Goal: Transaction & Acquisition: Purchase product/service

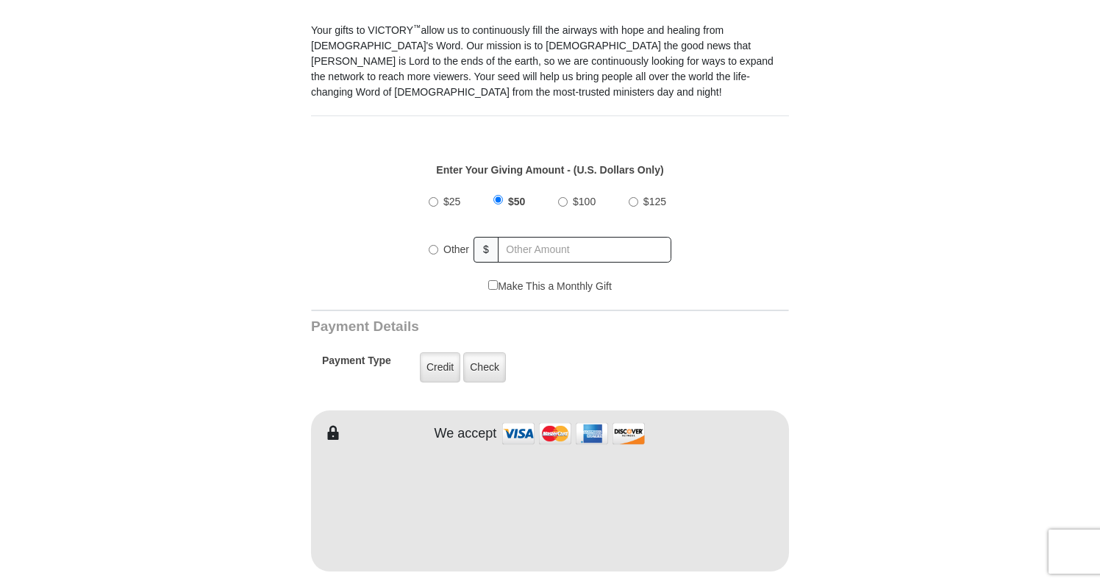
scroll to position [439, 0]
click at [566, 196] on input "$100" at bounding box center [563, 201] width 10 height 10
radio input "true"
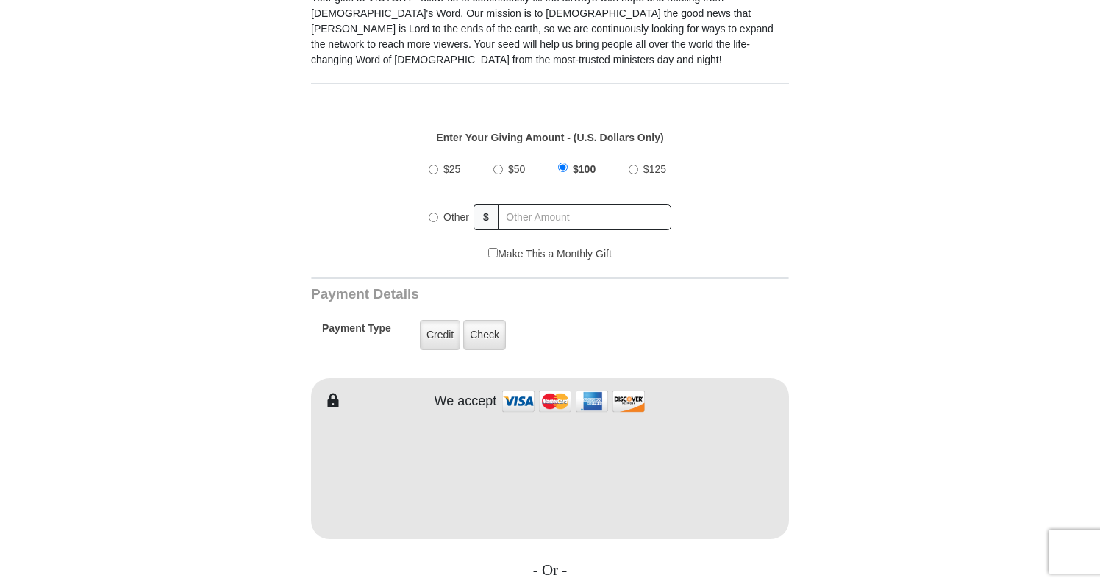
scroll to position [489, 0]
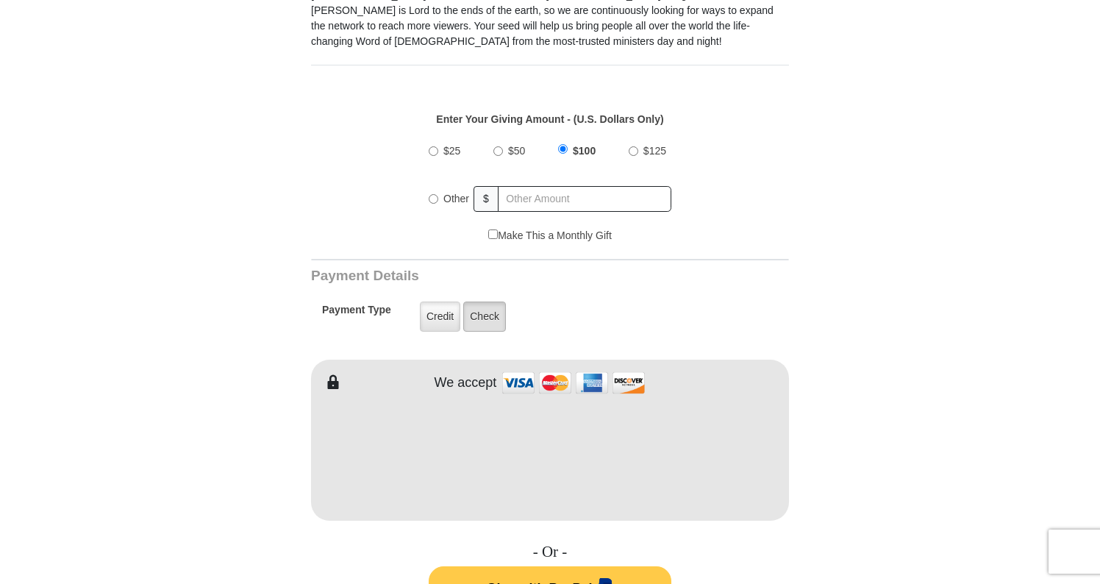
click at [490, 314] on label "Check" at bounding box center [484, 316] width 43 height 30
click at [0, 0] on input "Check" at bounding box center [0, 0] width 0 height 0
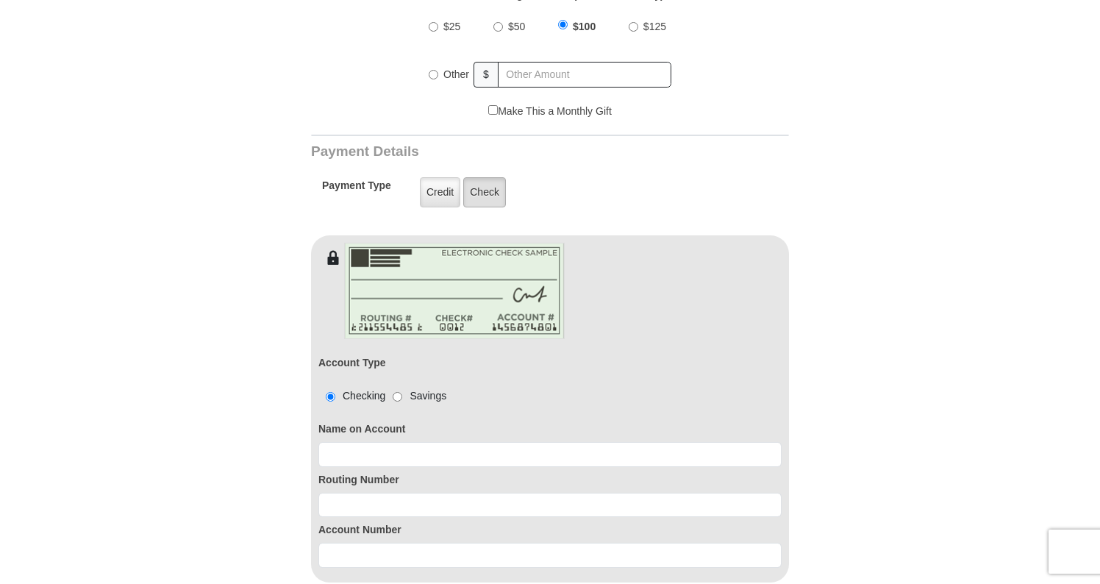
scroll to position [622, 0]
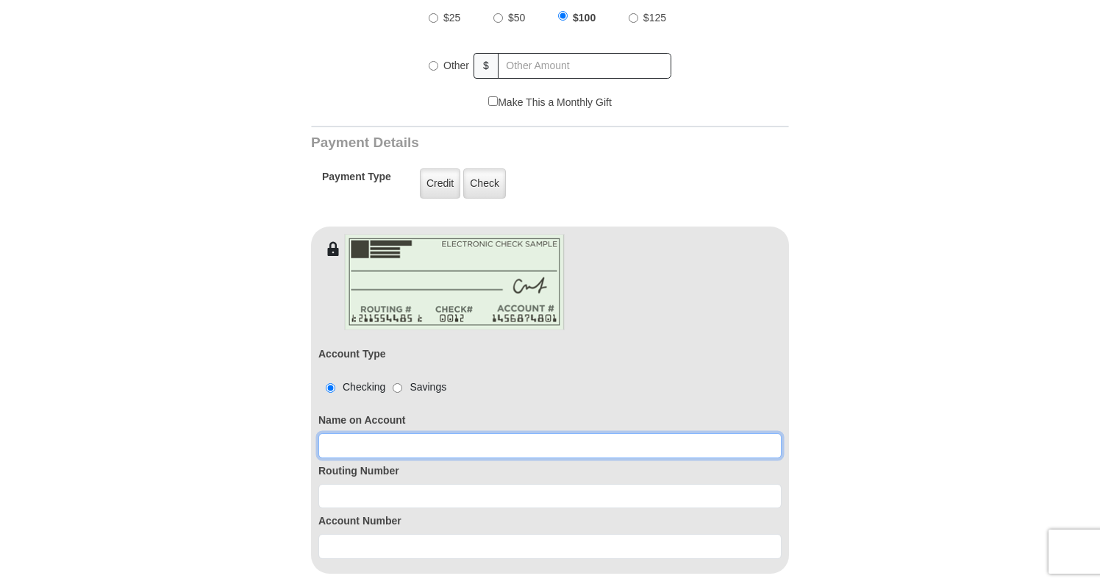
click at [368, 433] on input at bounding box center [549, 445] width 463 height 25
type input "[PERSON_NAME]"
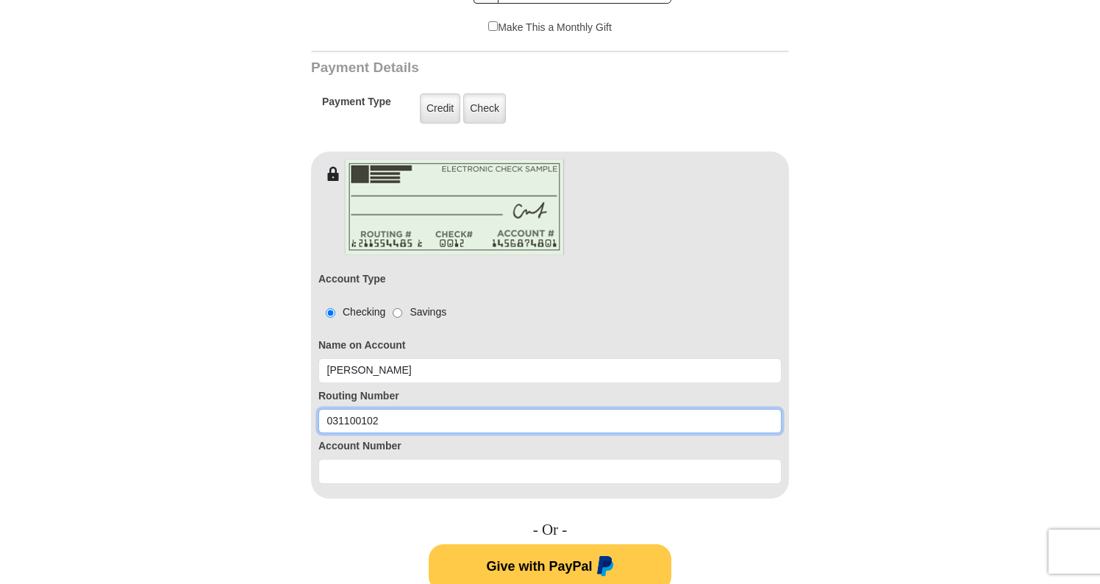
scroll to position [698, 0]
type input "031100102"
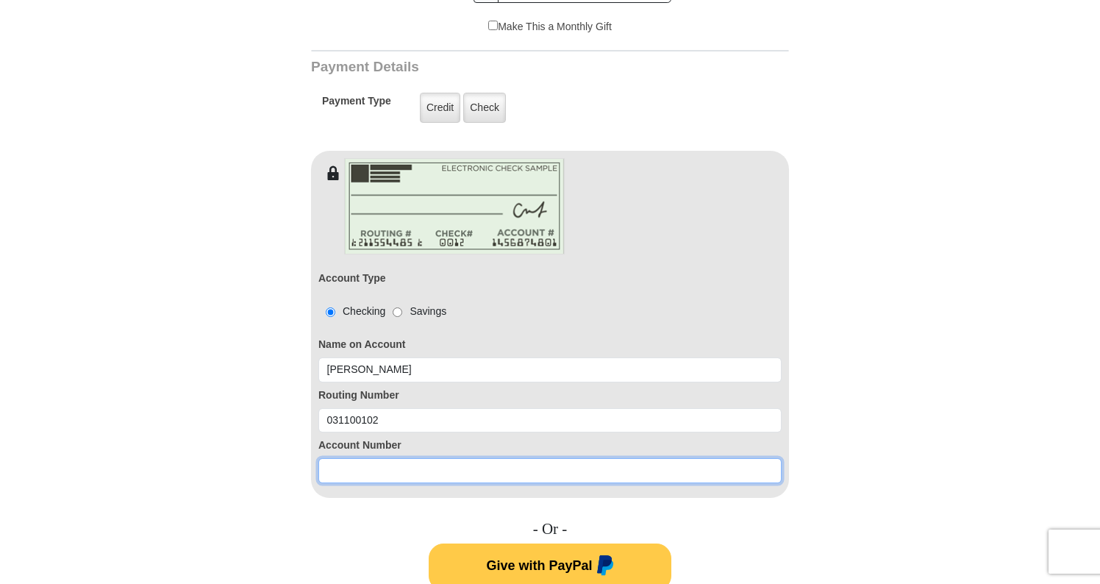
click at [349, 458] on input at bounding box center [549, 470] width 463 height 25
type input "207497066"
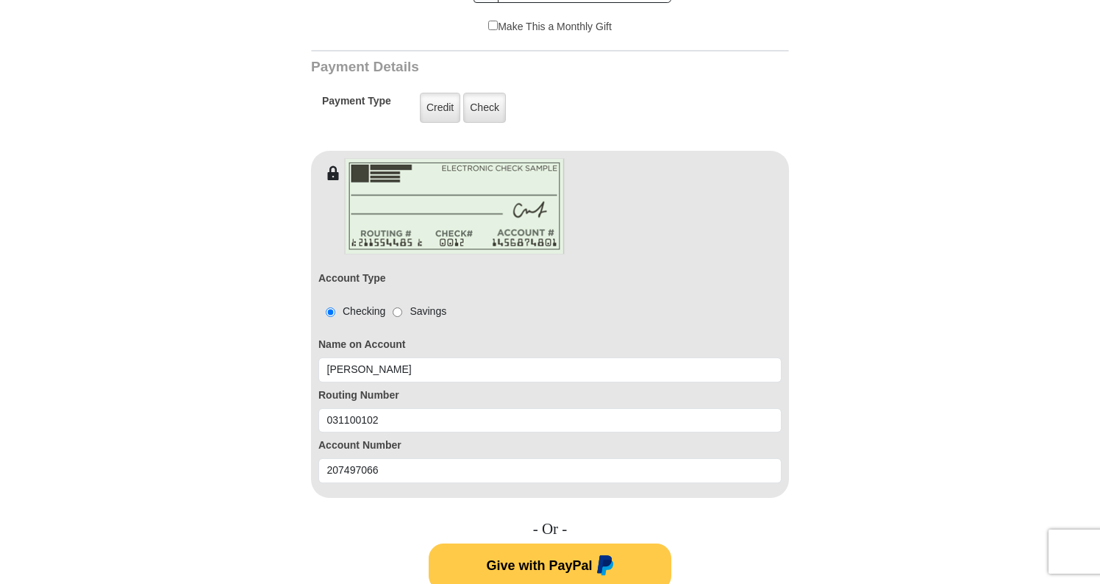
click at [545, 557] on span "Give with PayPal" at bounding box center [539, 564] width 106 height 15
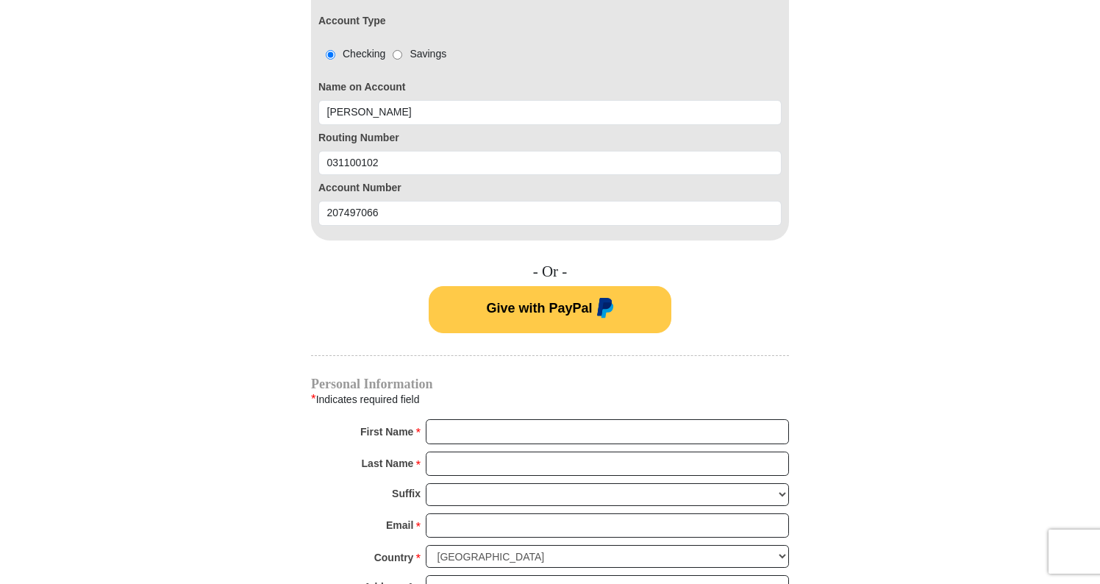
scroll to position [958, 0]
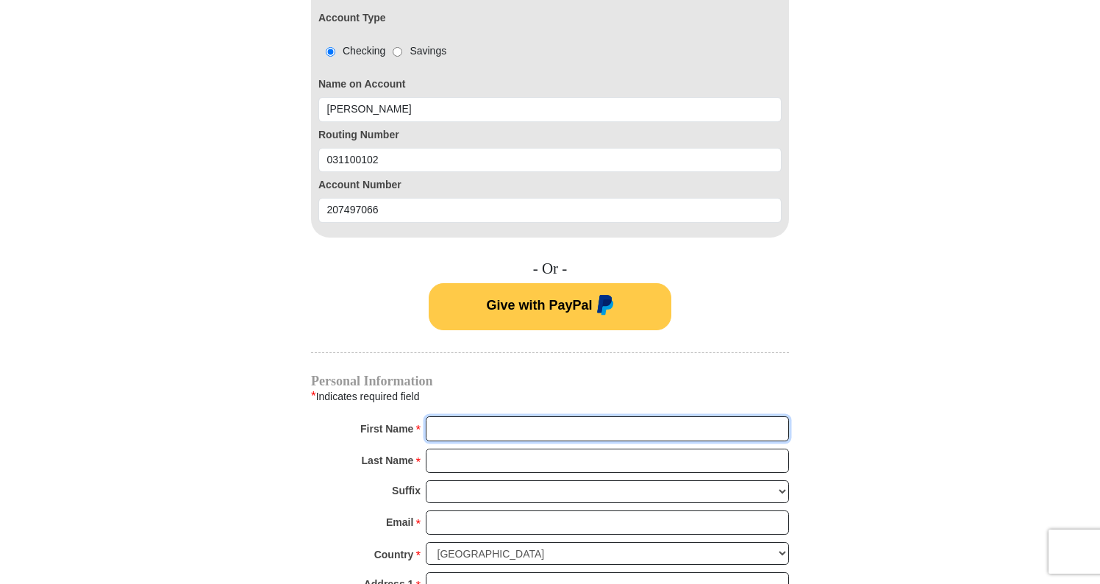
click at [459, 416] on input "First Name *" at bounding box center [607, 428] width 363 height 25
type input "s"
type input "[PERSON_NAME]"
click at [462, 448] on input "Last Name *" at bounding box center [607, 460] width 363 height 25
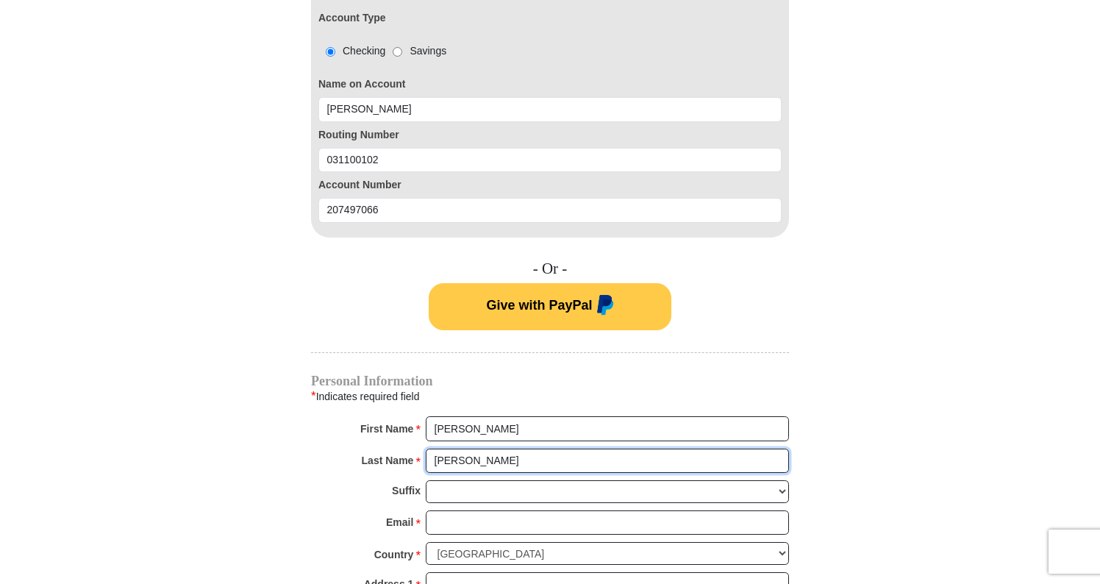
type input "[PERSON_NAME]"
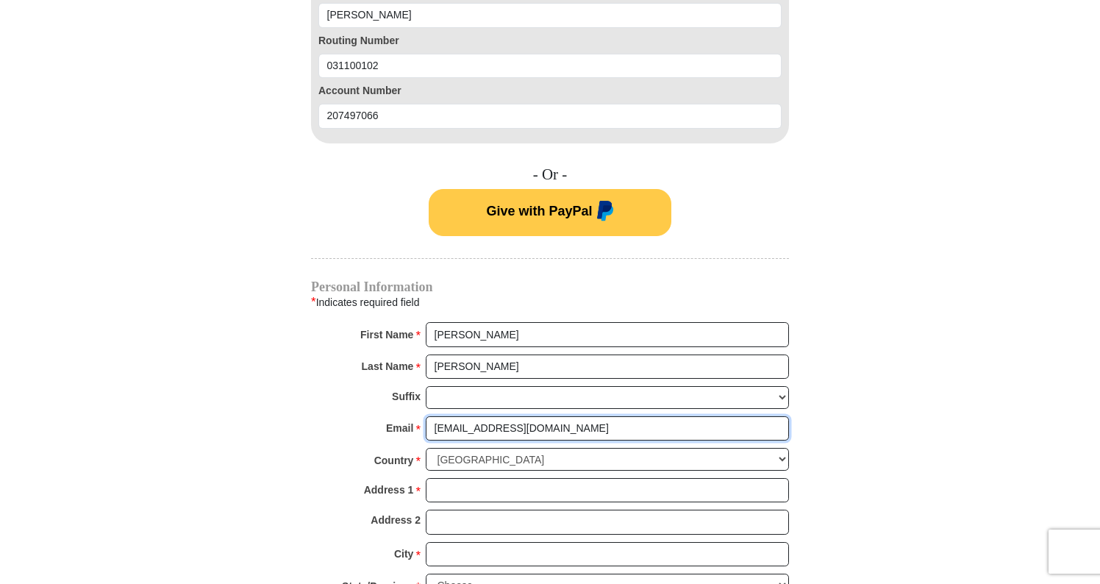
scroll to position [1056, 0]
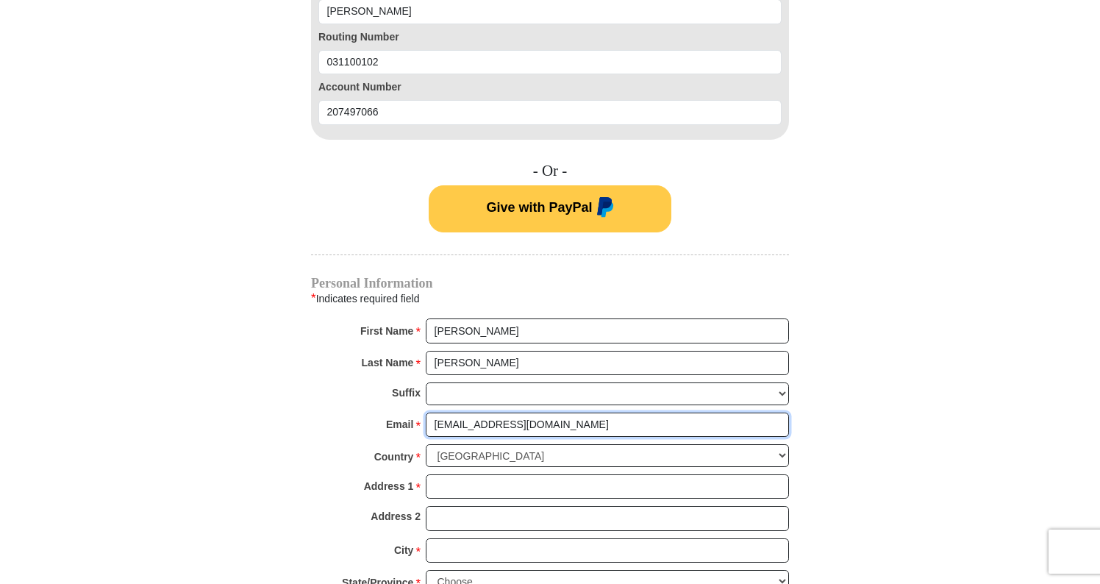
type input "[EMAIL_ADDRESS][DOMAIN_NAME]"
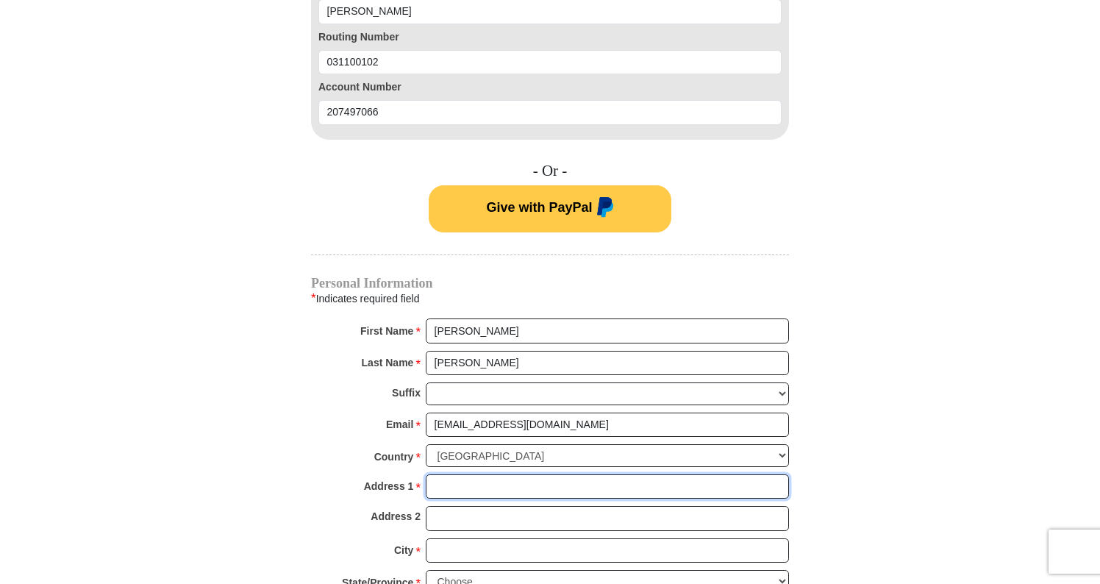
click at [467, 474] on input "Address 1 *" at bounding box center [607, 486] width 363 height 25
type input "[STREET_ADDRESS]"
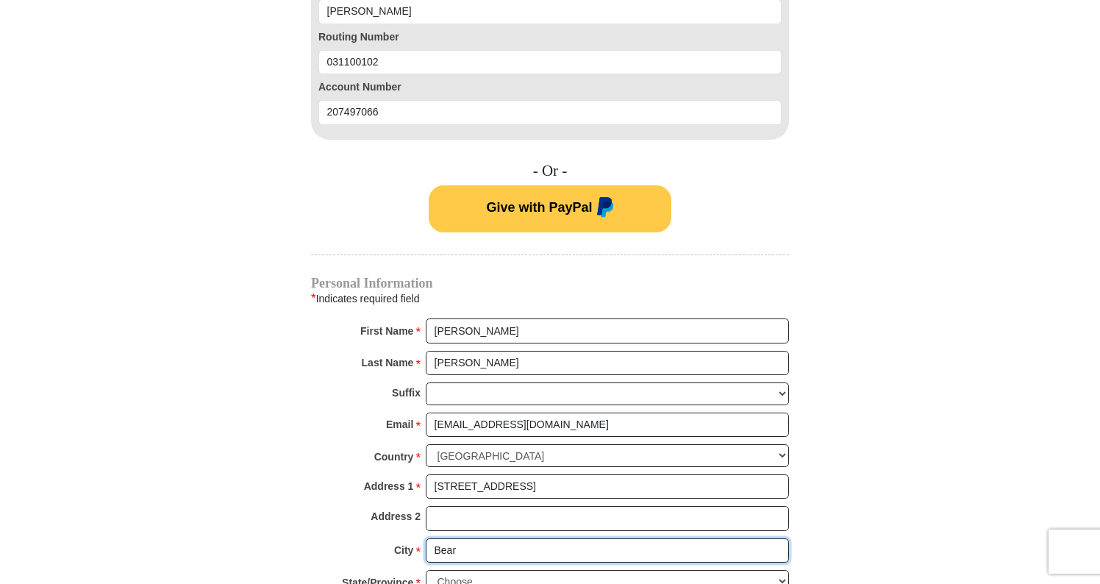
type input "Bear"
select select "DE"
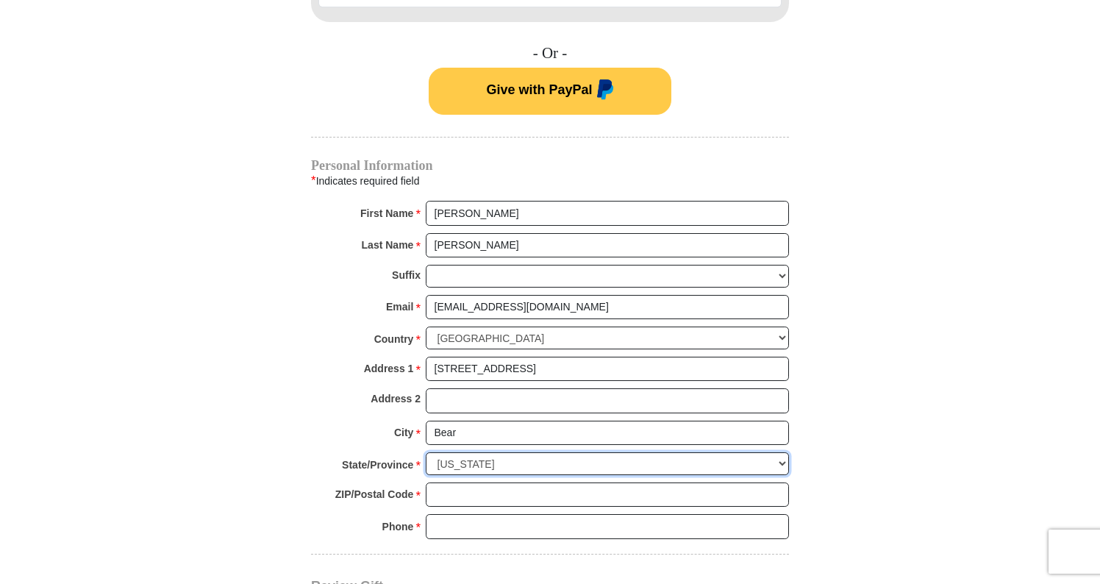
scroll to position [1176, 0]
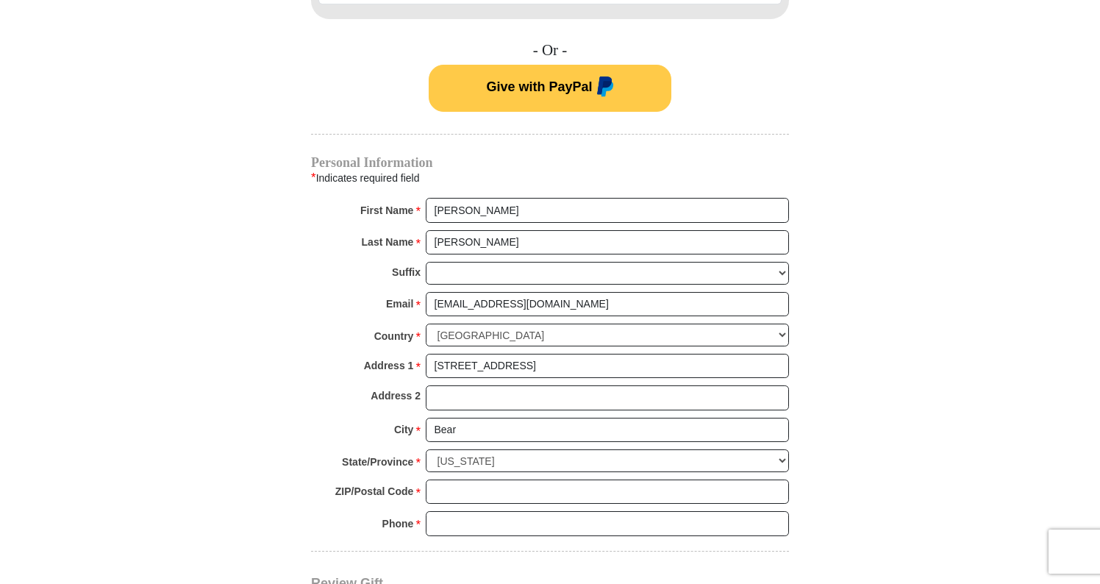
click at [418, 483] on span "*" at bounding box center [417, 493] width 5 height 21
click at [426, 479] on input "ZIP/Postal Code *" at bounding box center [607, 491] width 363 height 25
type input "19701"
click at [464, 511] on input "Phone * *" at bounding box center [607, 523] width 363 height 25
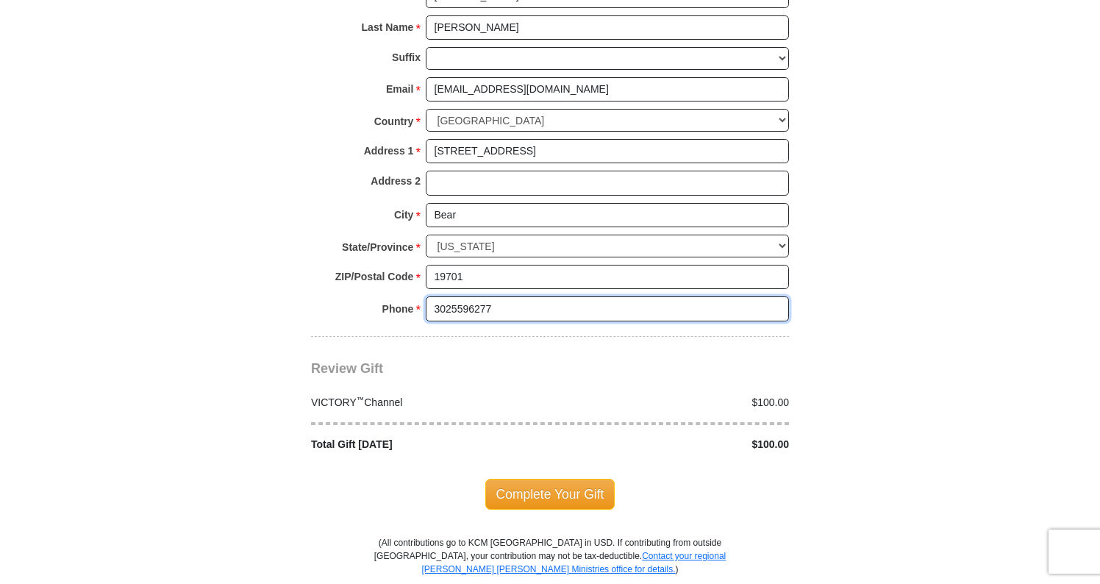
scroll to position [1407, 0]
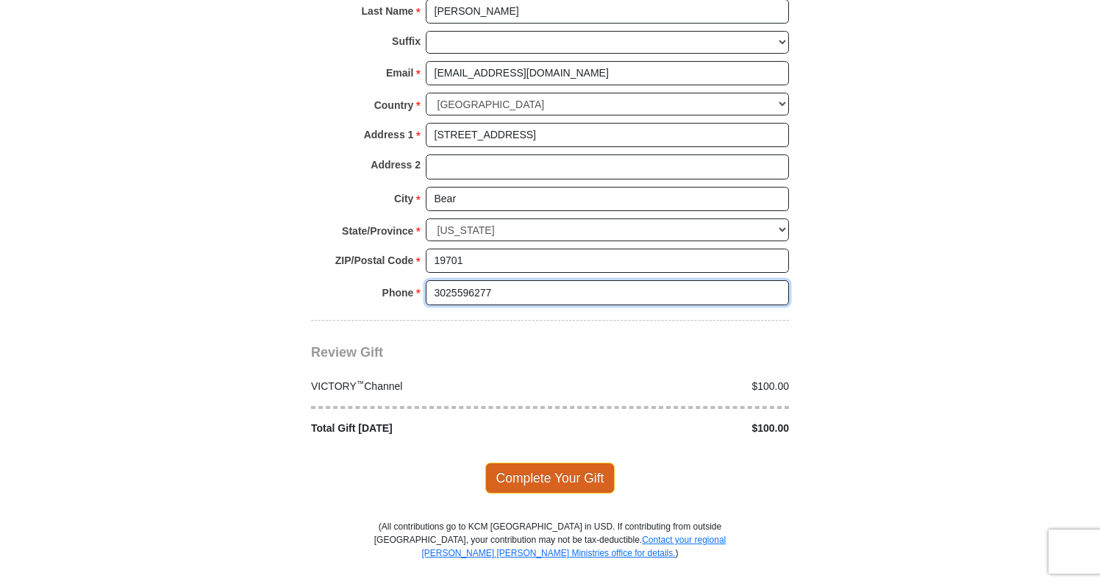
type input "3025596277"
click at [552, 462] on span "Complete Your Gift" at bounding box center [550, 477] width 130 height 31
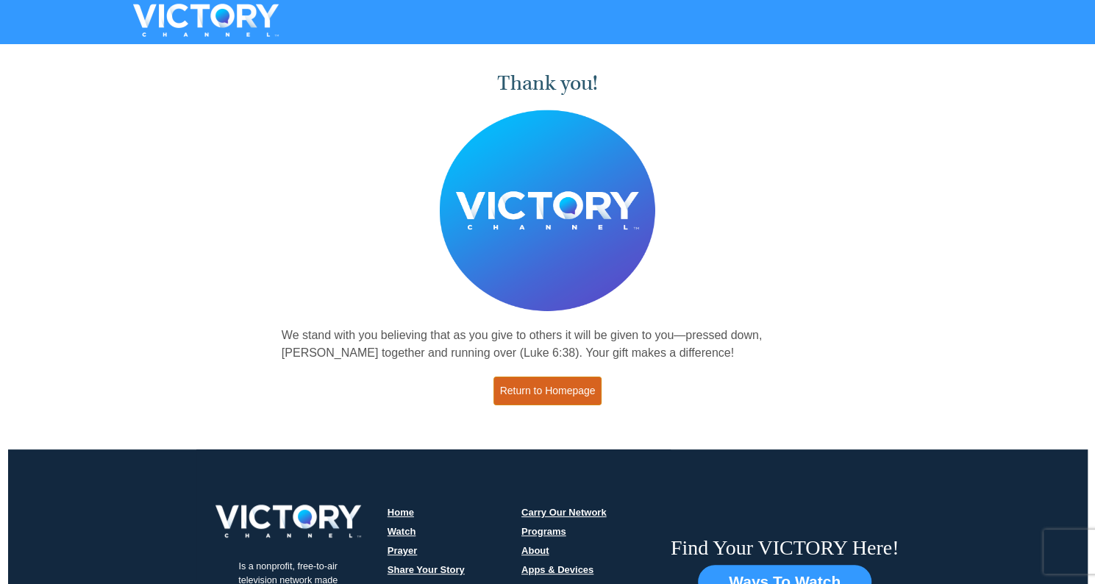
click at [551, 395] on link "Return to Homepage" at bounding box center [547, 390] width 109 height 29
